Goal: Transaction & Acquisition: Purchase product/service

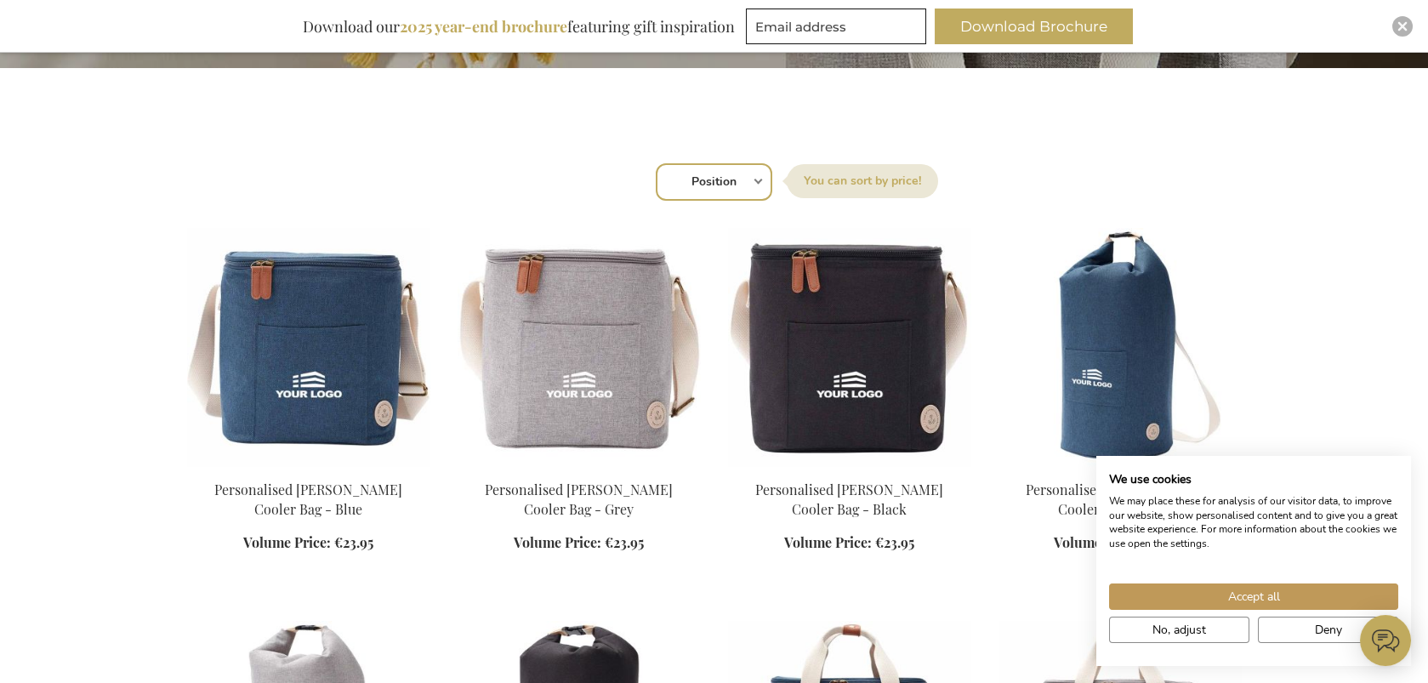
scroll to position [595, 0]
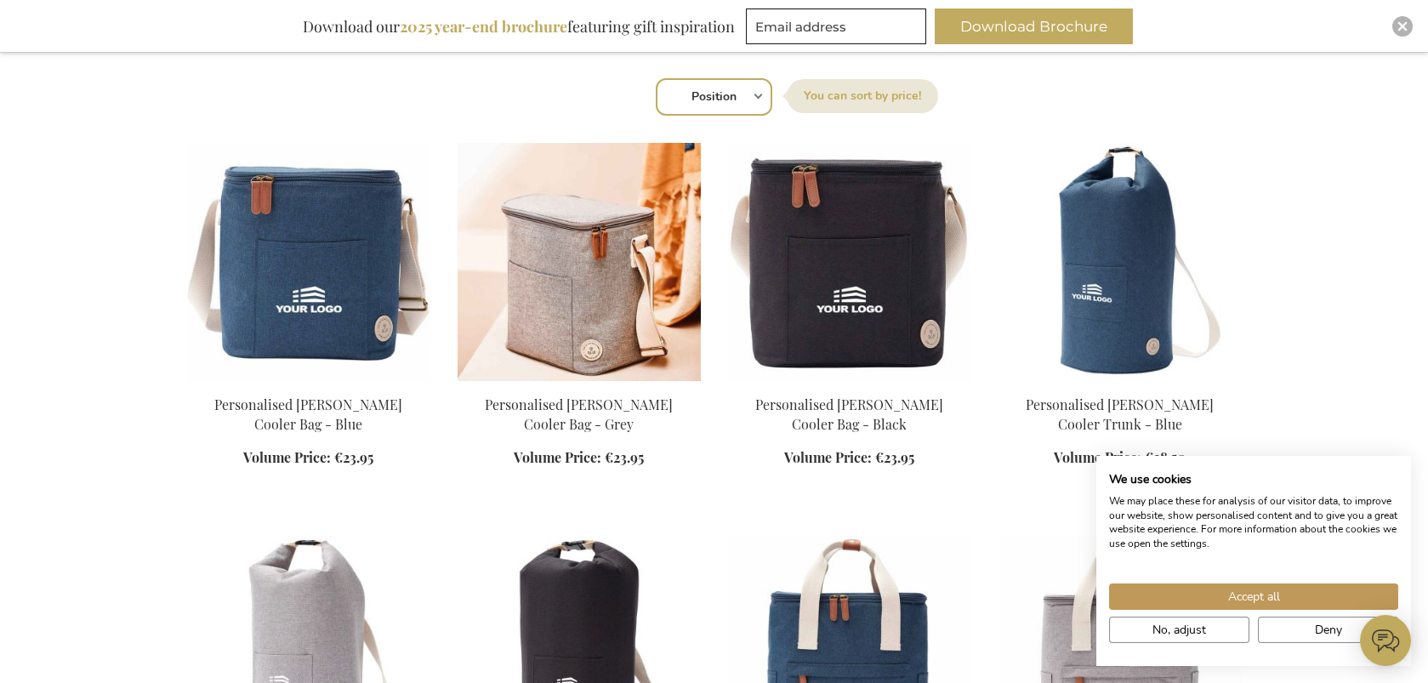
click at [565, 267] on img at bounding box center [579, 262] width 243 height 238
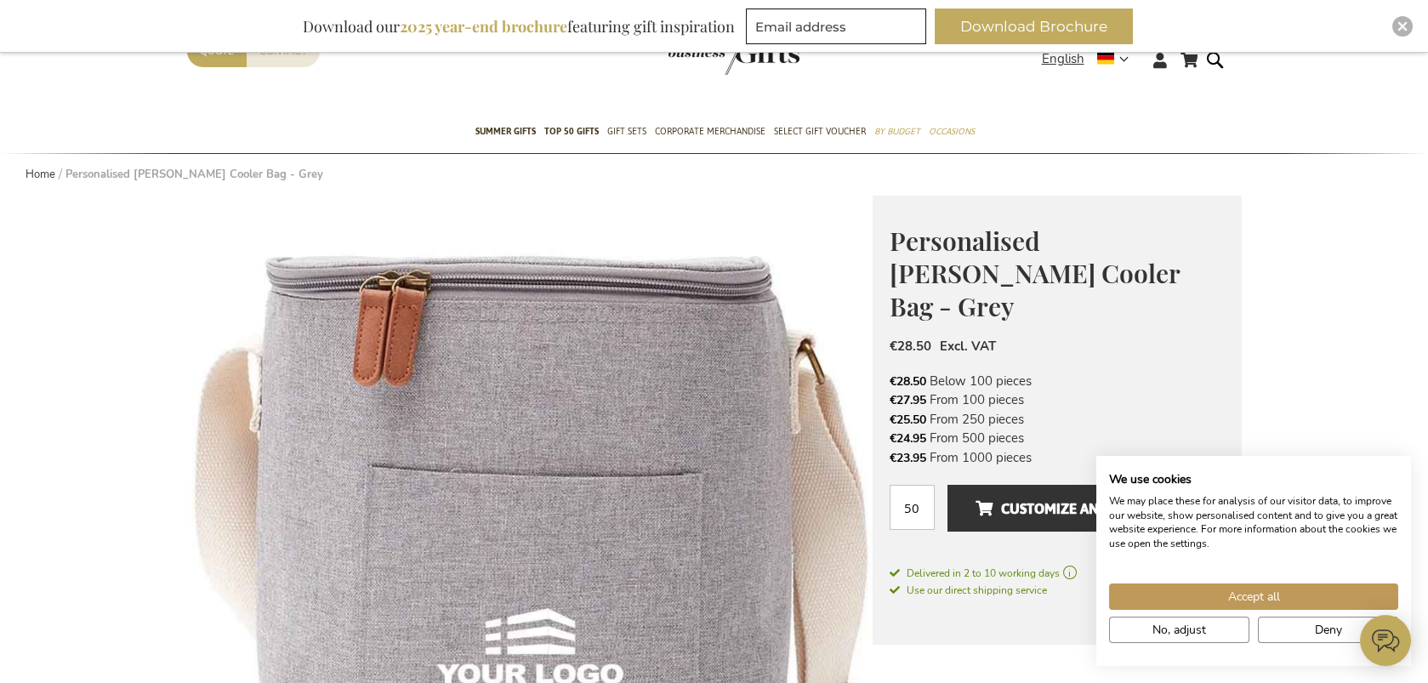
scroll to position [170, 0]
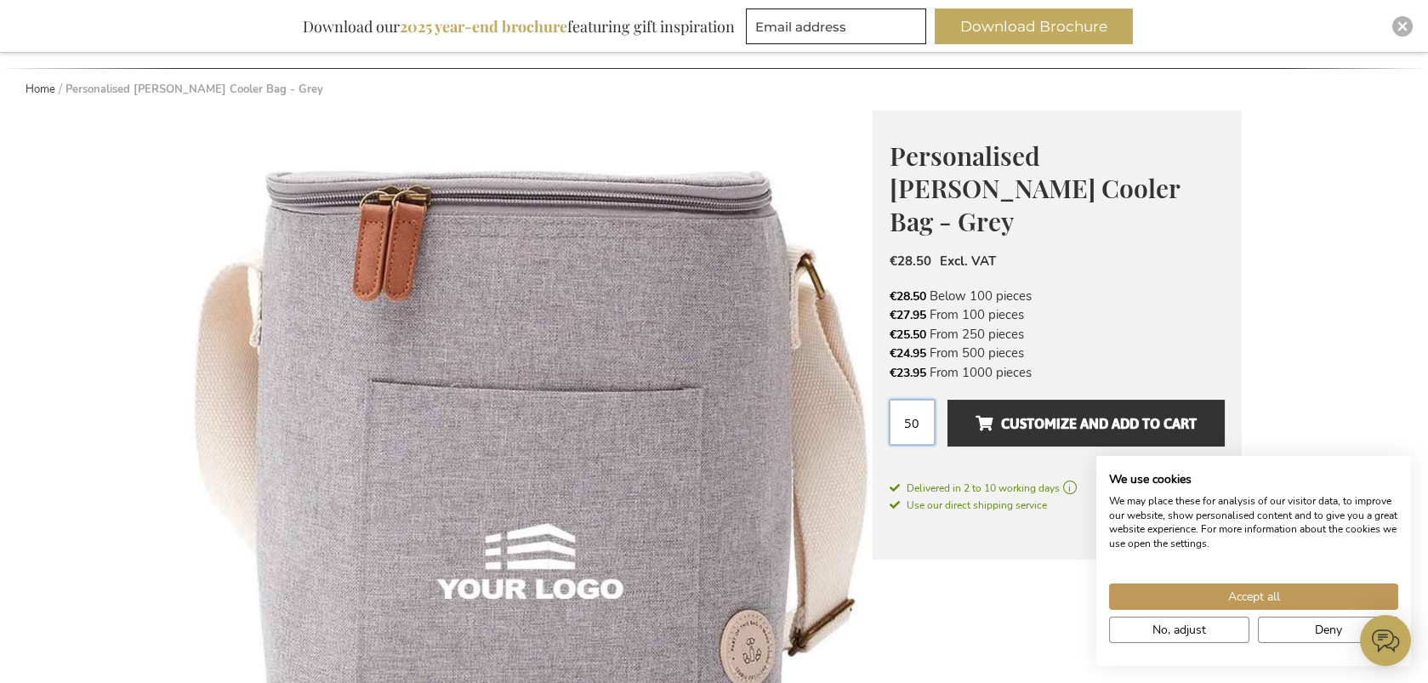
click at [923, 400] on input "50" at bounding box center [912, 422] width 45 height 45
type input "5"
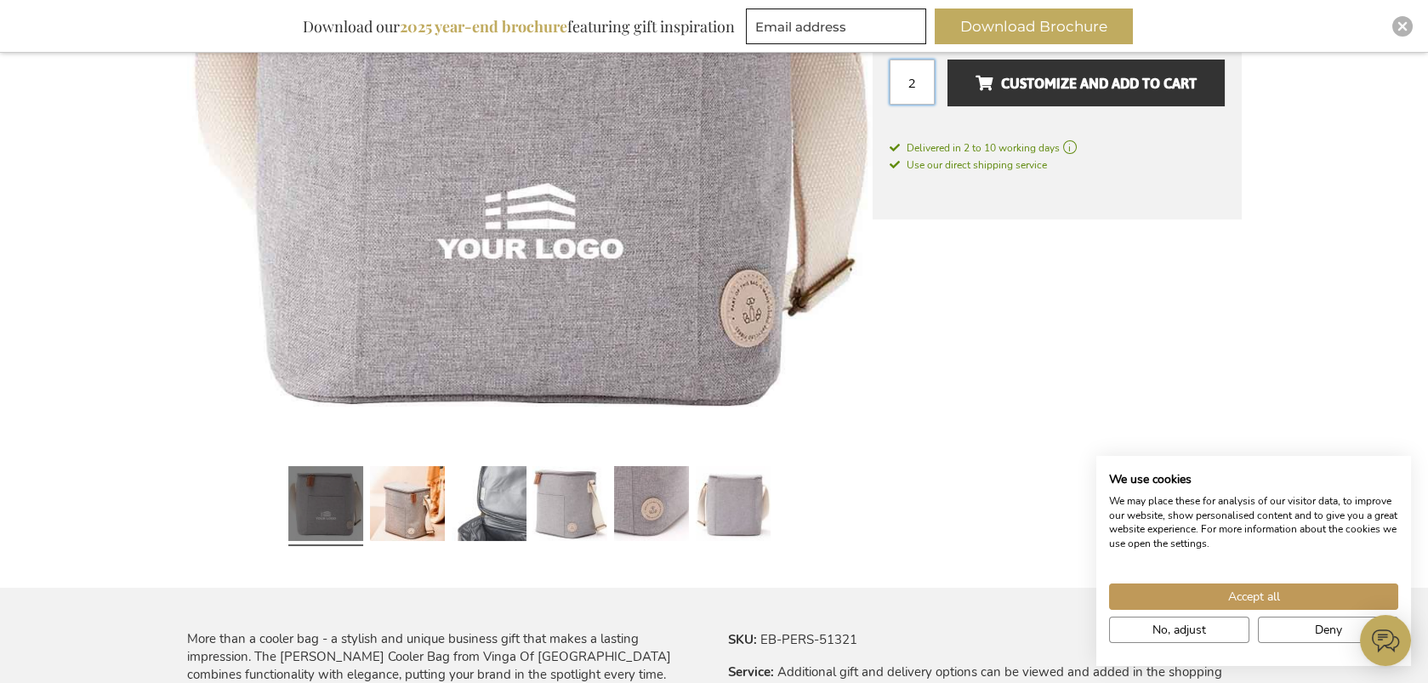
scroll to position [595, 0]
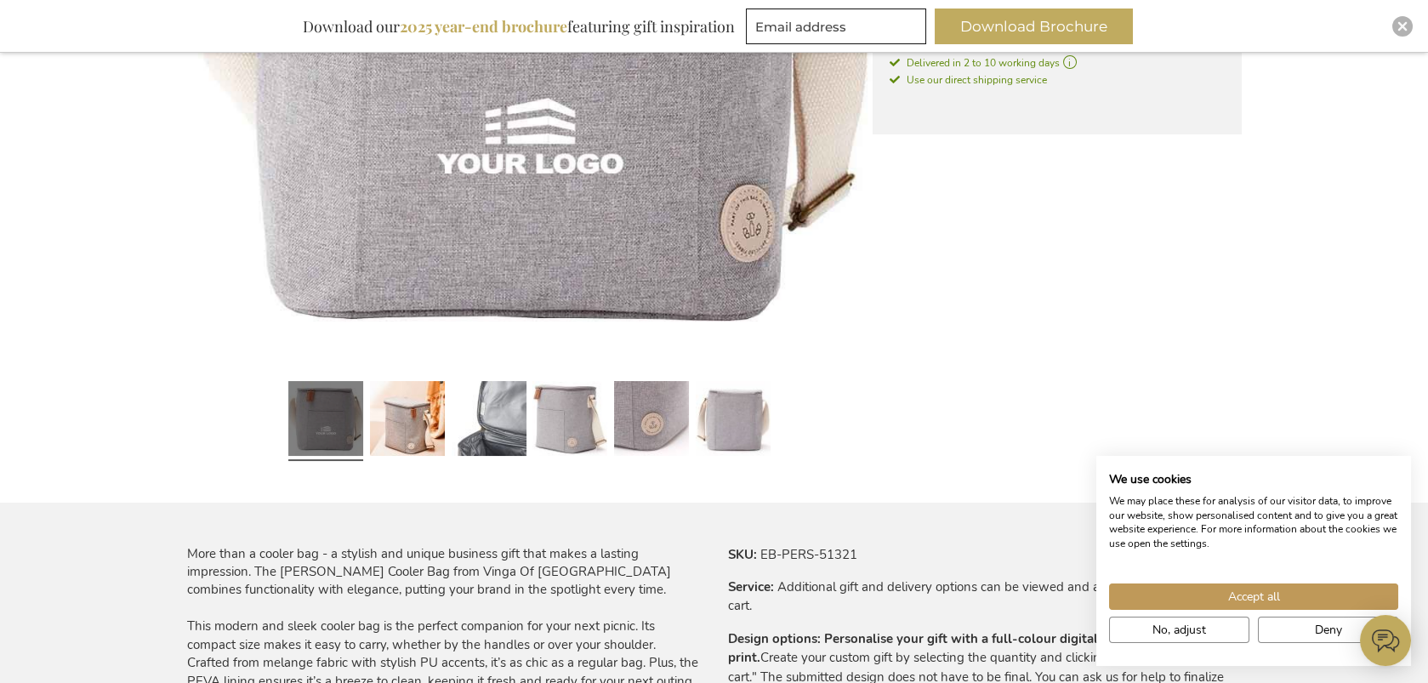
type input "2"
click at [446, 395] on div at bounding box center [408, 422] width 82 height 94
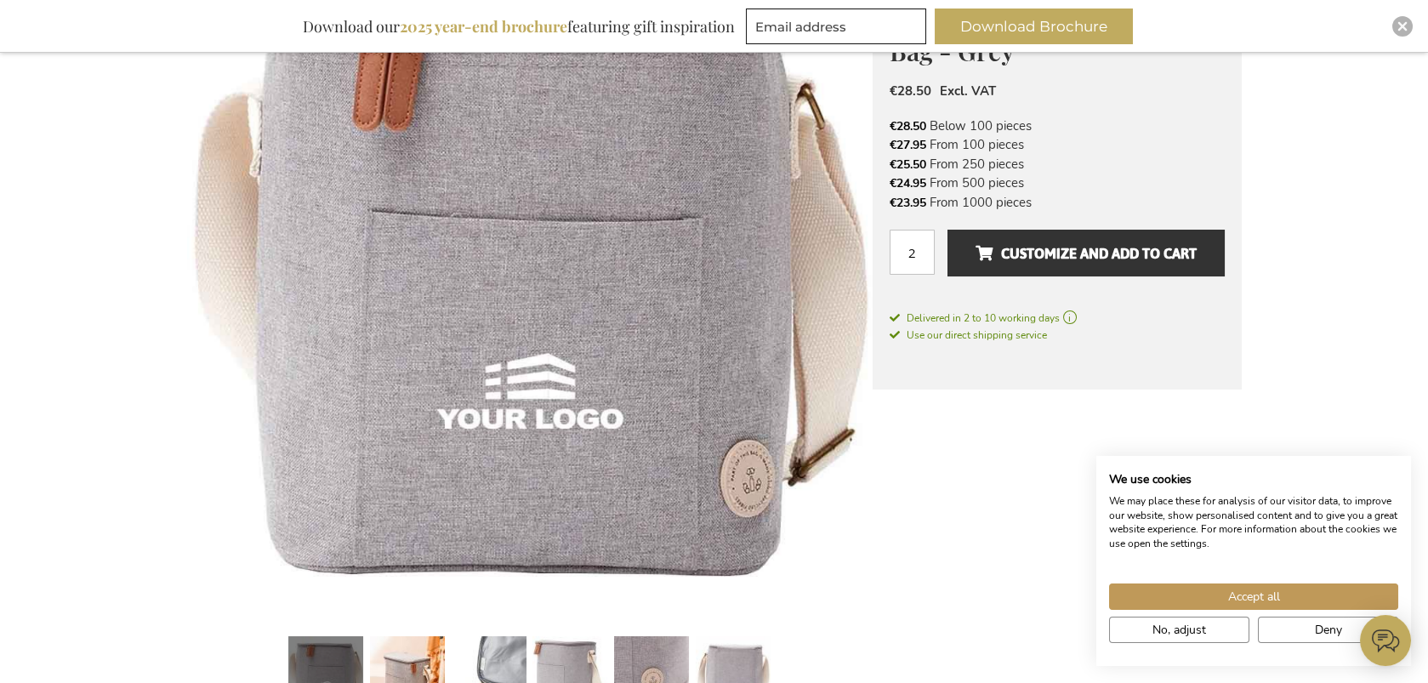
scroll to position [510, 0]
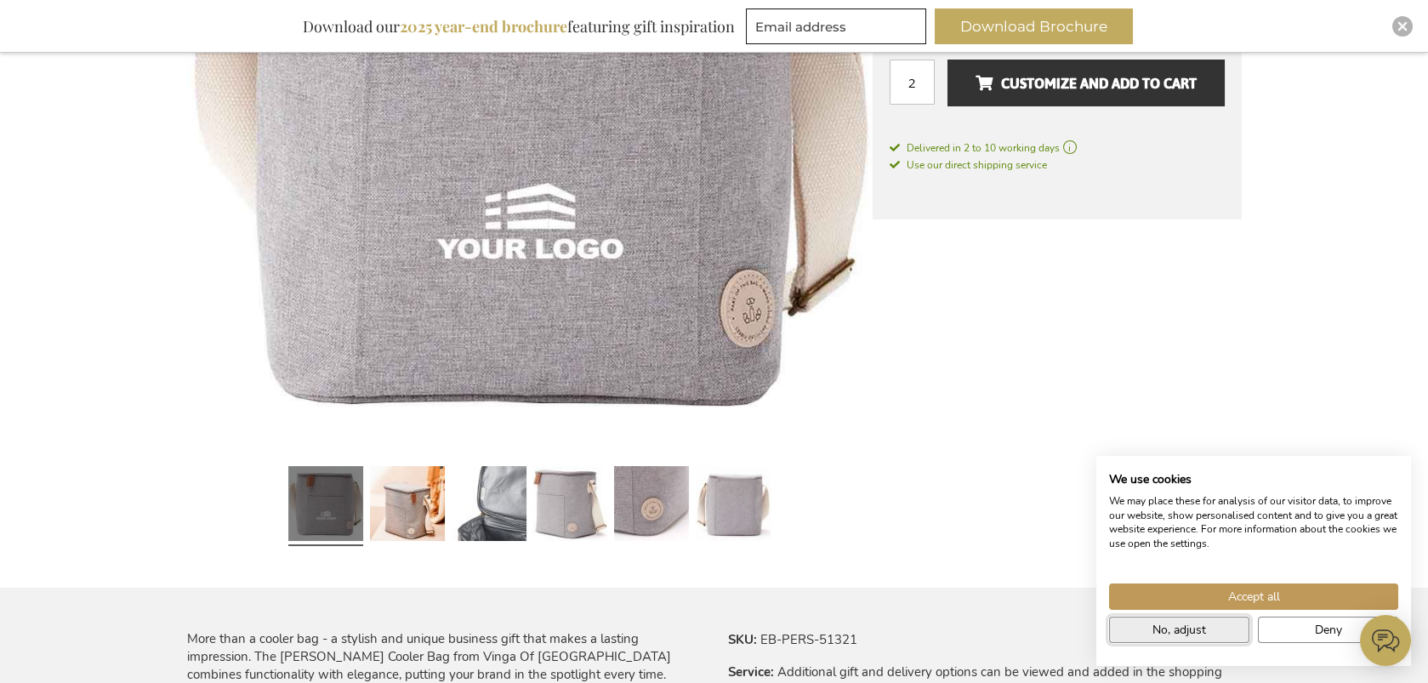
click at [1224, 624] on button "No, adjust" at bounding box center [1179, 630] width 140 height 26
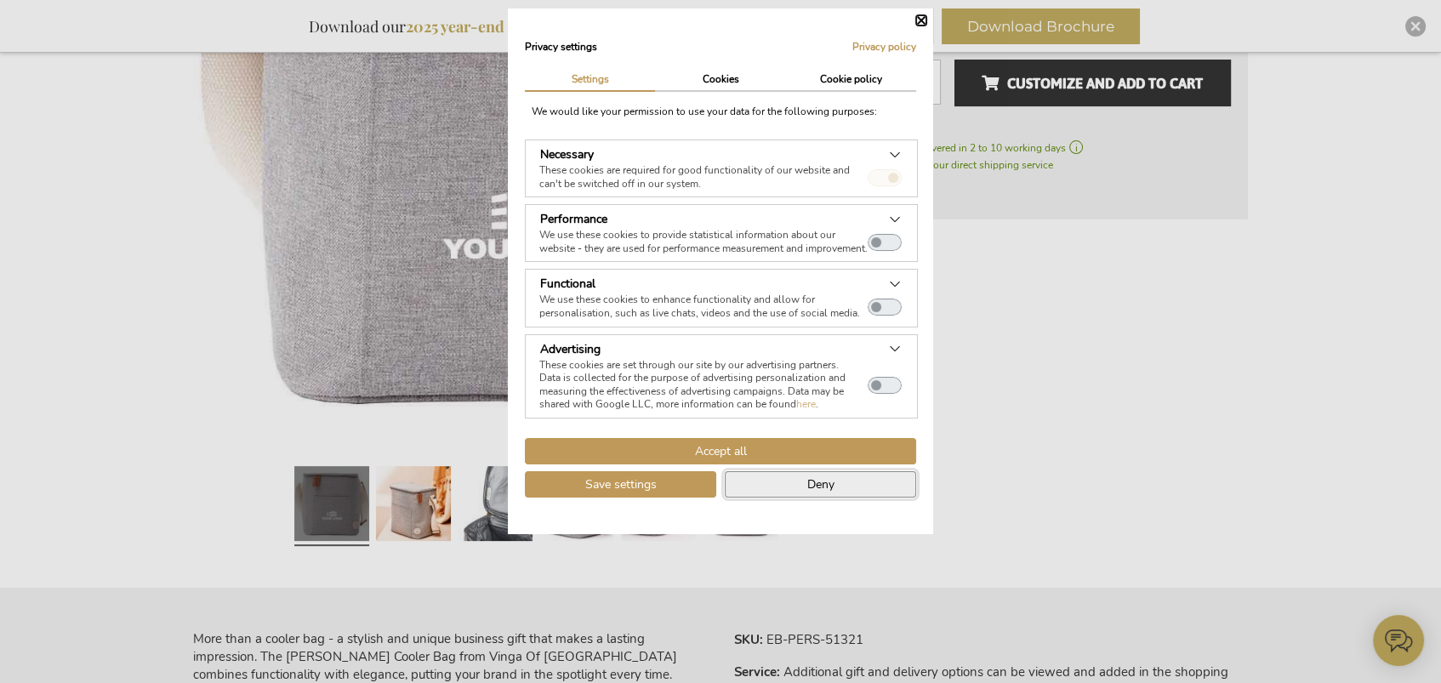
click at [766, 493] on button "Deny" at bounding box center [820, 484] width 191 height 26
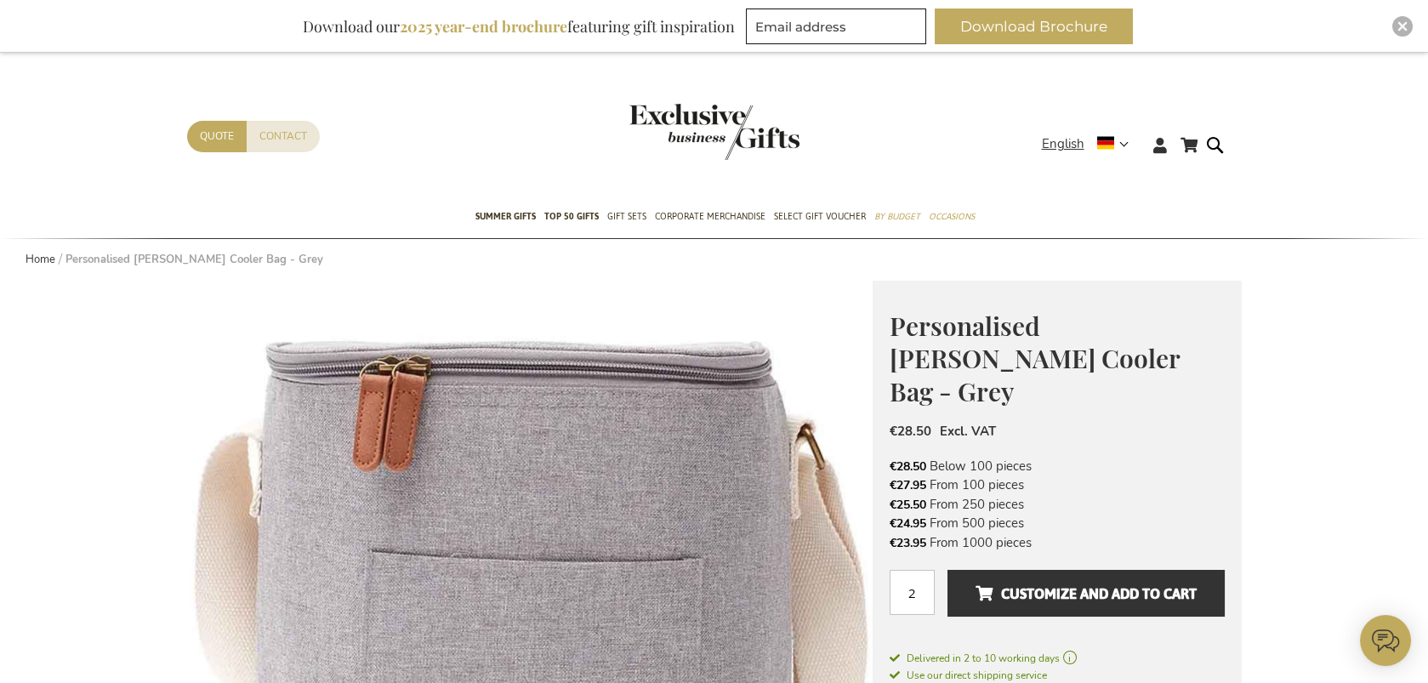
scroll to position [170, 0]
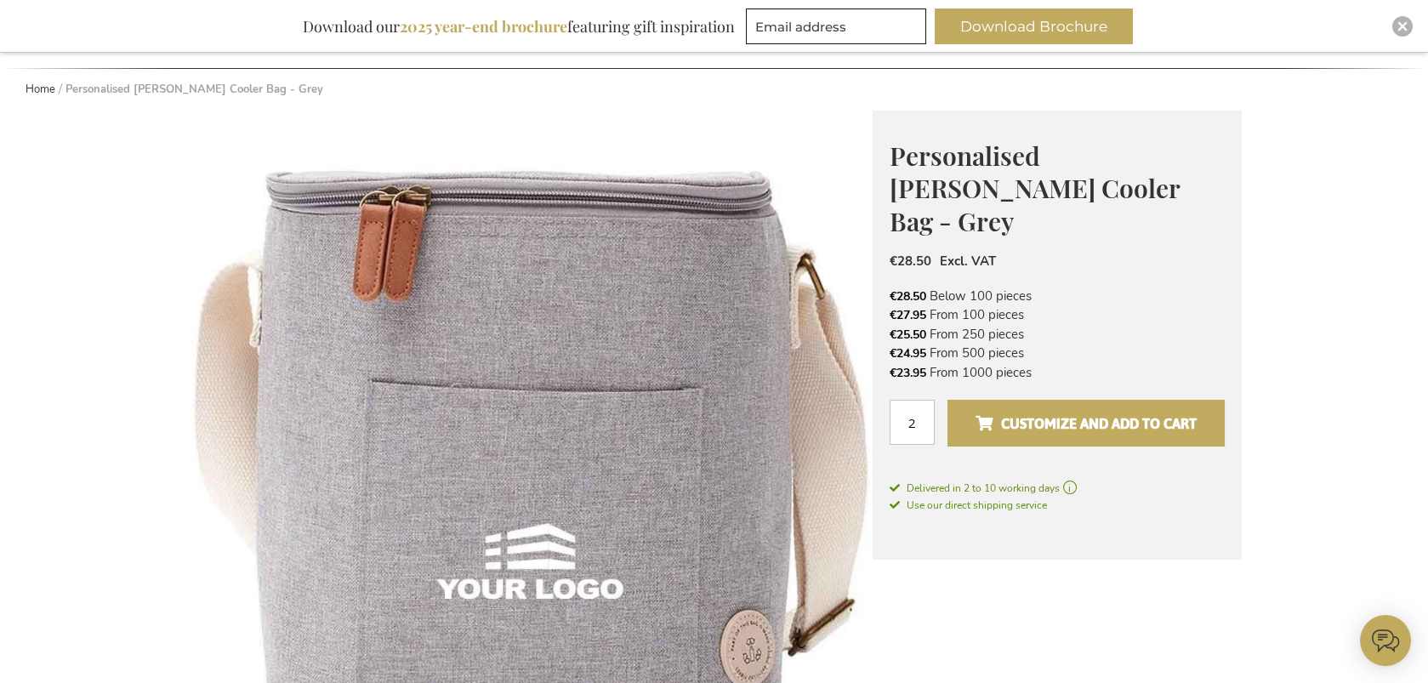
click at [1063, 410] on span "Customize and add to cart" at bounding box center [1086, 423] width 221 height 27
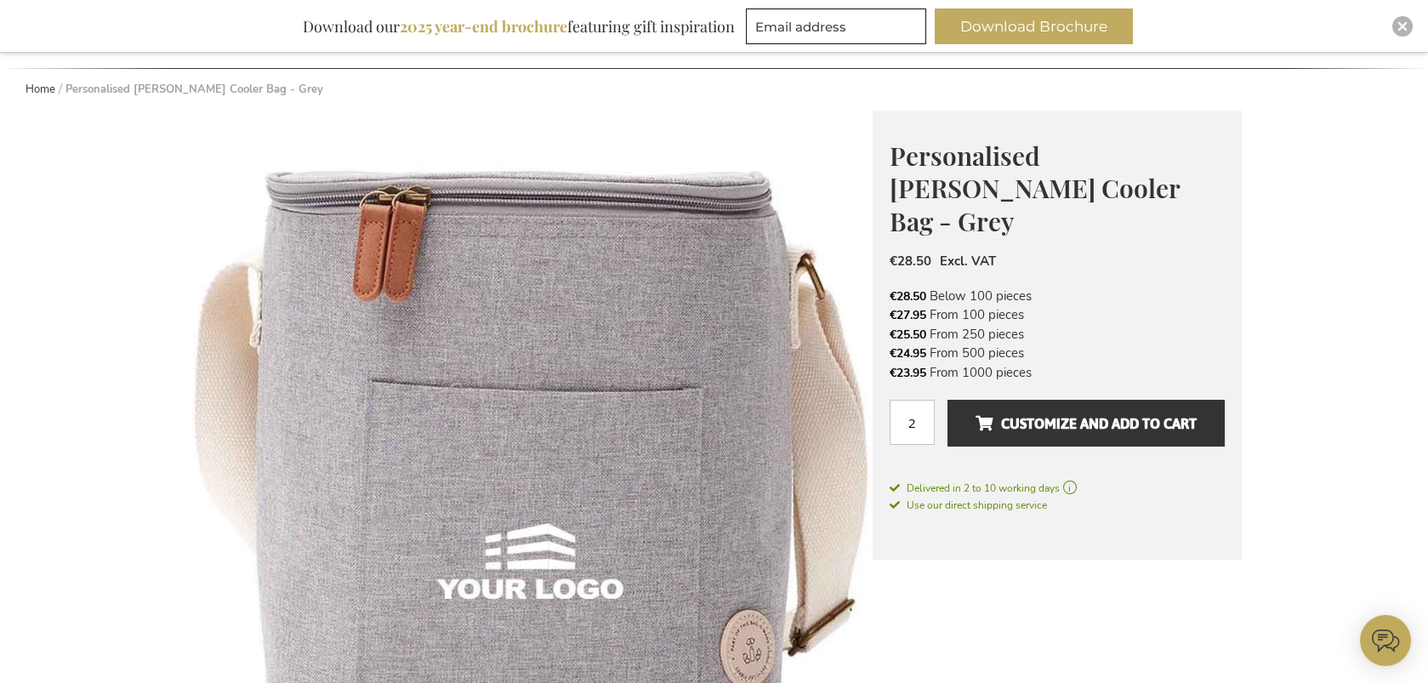
scroll to position [0, 0]
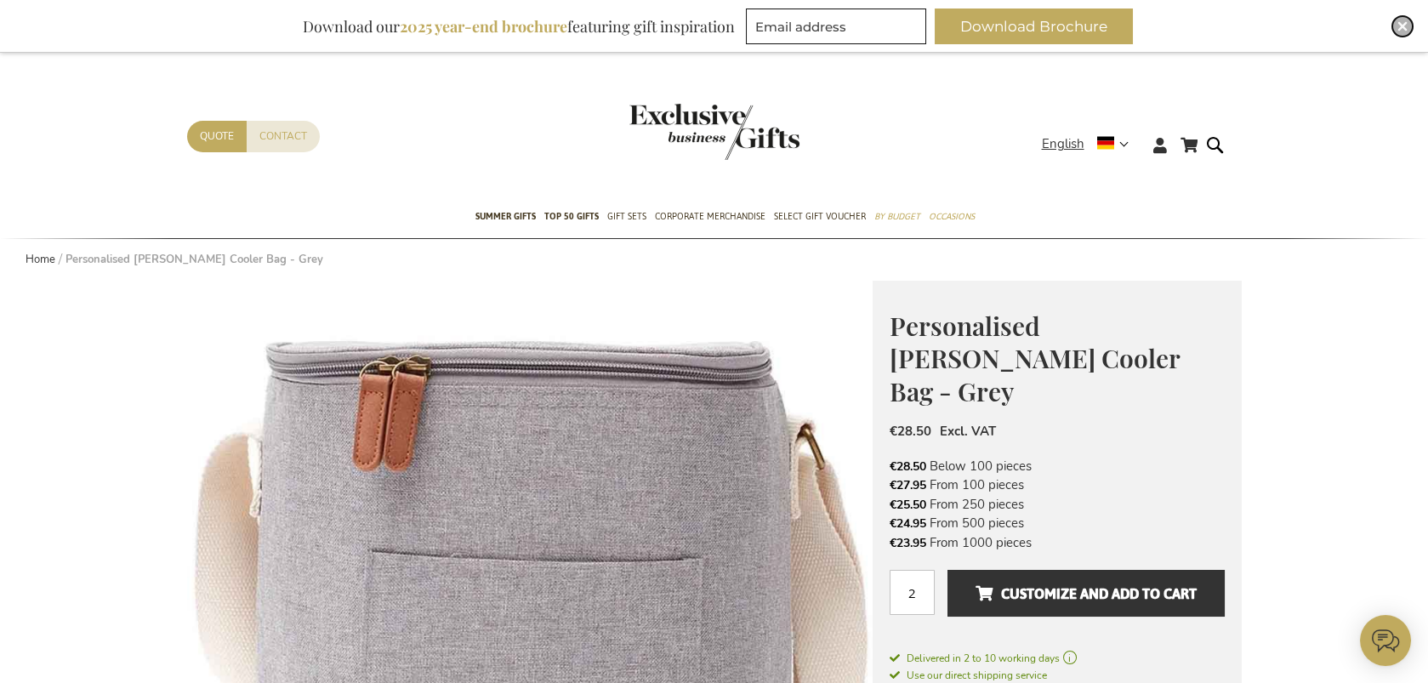
click at [1410, 25] on div "Close" at bounding box center [1403, 26] width 20 height 20
